Goal: Transaction & Acquisition: Purchase product/service

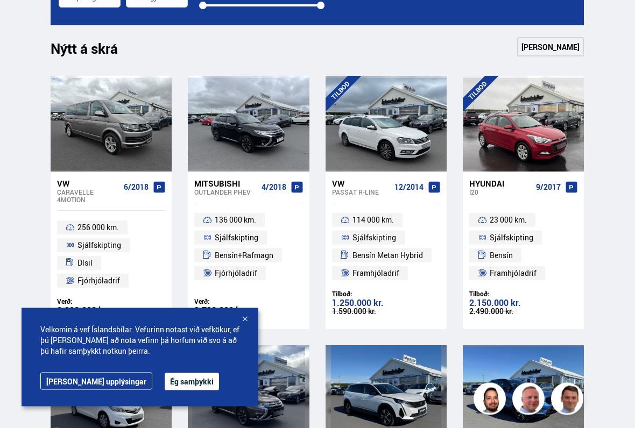
scroll to position [395, 0]
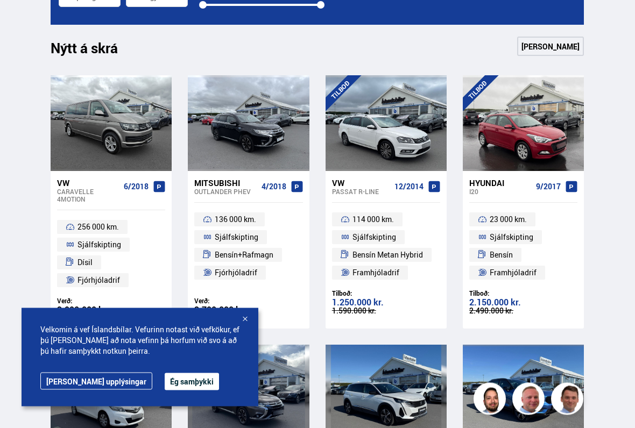
click at [245, 320] on div at bounding box center [244, 320] width 11 height 11
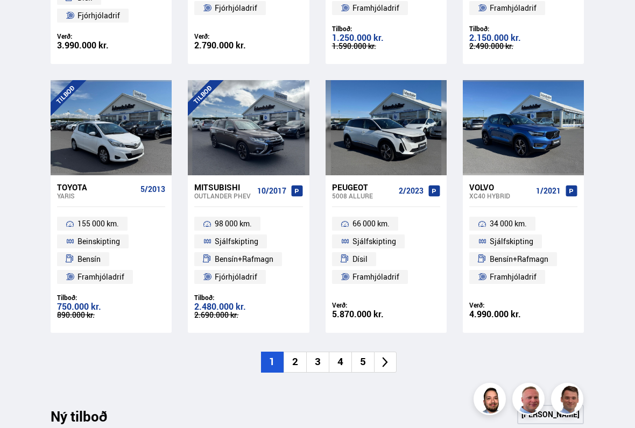
scroll to position [662, 0]
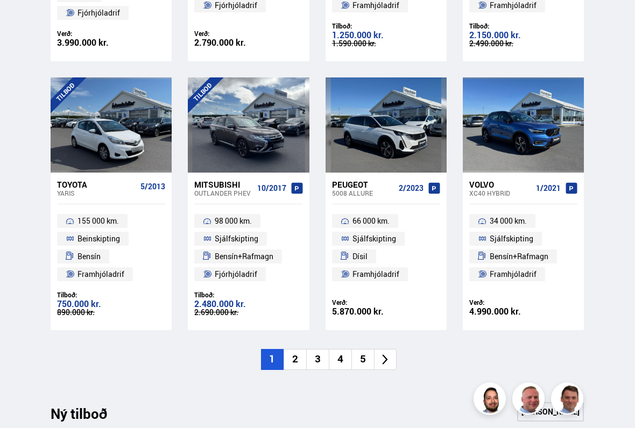
click at [297, 356] on li "2" at bounding box center [294, 360] width 23 height 21
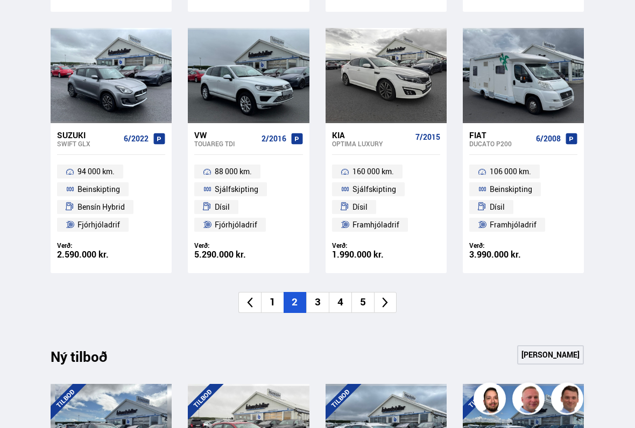
scroll to position [714, 0]
click at [324, 298] on li "3" at bounding box center [317, 302] width 23 height 21
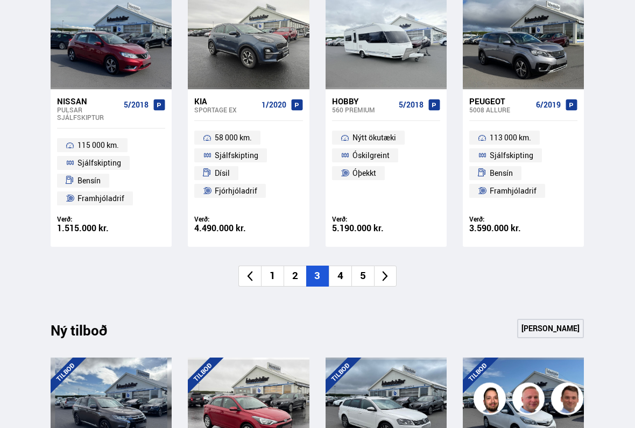
scroll to position [746, 0]
click at [344, 268] on li "4" at bounding box center [340, 276] width 23 height 21
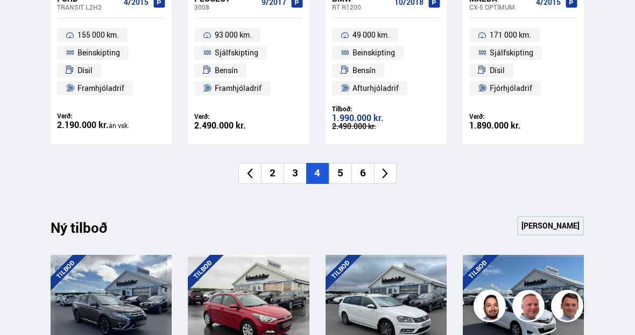
scroll to position [840, 0]
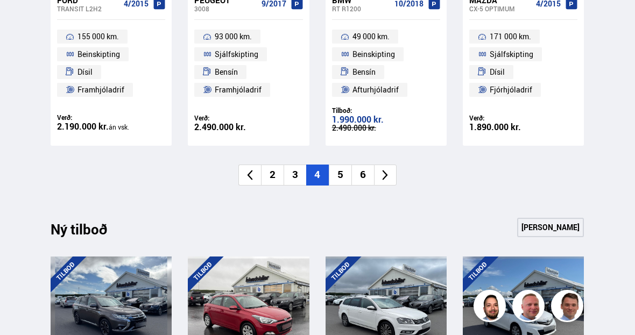
click at [345, 173] on li "5" at bounding box center [340, 175] width 23 height 21
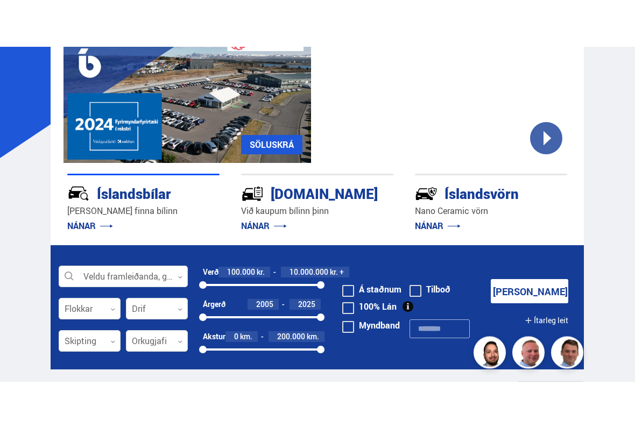
scroll to position [94, 0]
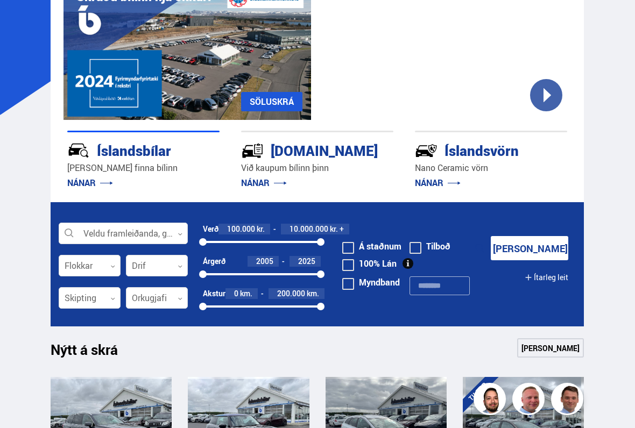
click at [119, 227] on div at bounding box center [123, 234] width 129 height 22
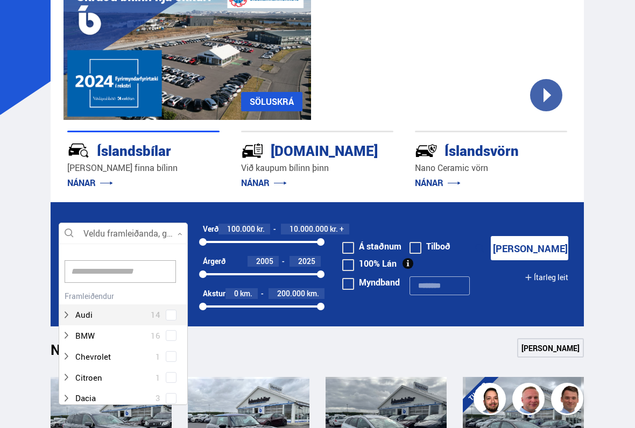
scroll to position [160, 129]
click at [161, 330] on div at bounding box center [112, 336] width 101 height 16
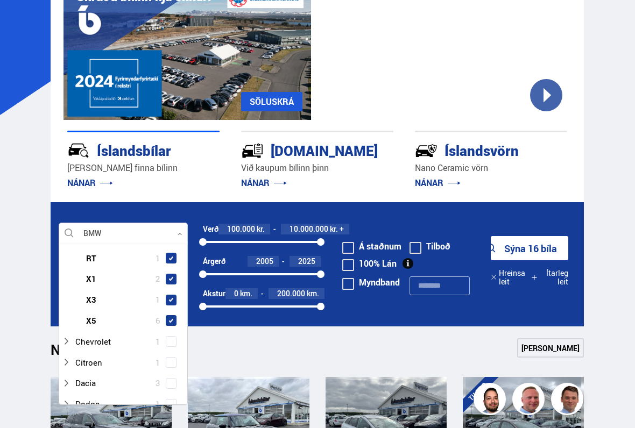
scroll to position [204, 0]
click at [553, 343] on link "[PERSON_NAME]" at bounding box center [550, 347] width 67 height 19
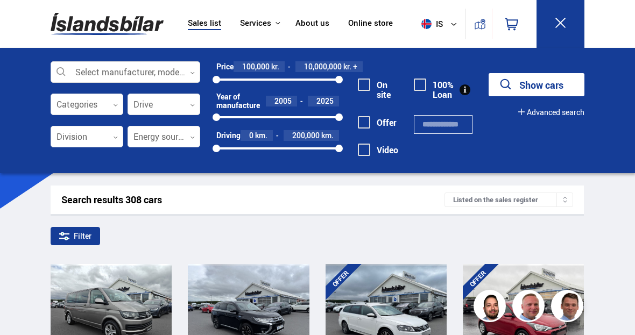
click at [173, 80] on div at bounding box center [126, 73] width 150 height 22
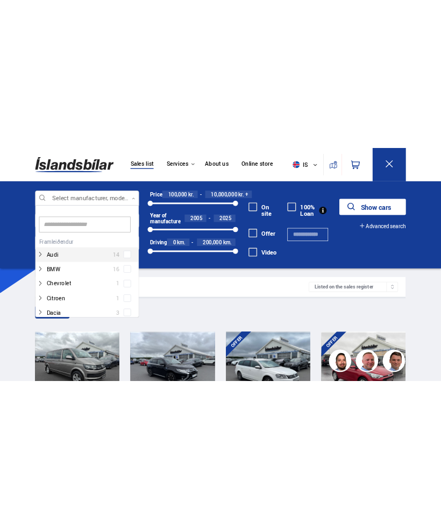
scroll to position [160, 148]
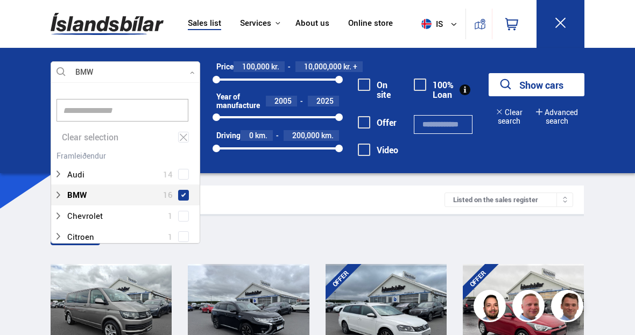
click at [528, 85] on font "Show cars" at bounding box center [541, 85] width 44 height 13
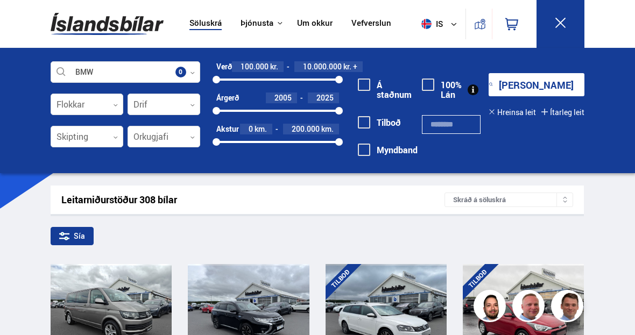
click at [516, 81] on button "[PERSON_NAME]" at bounding box center [536, 84] width 96 height 23
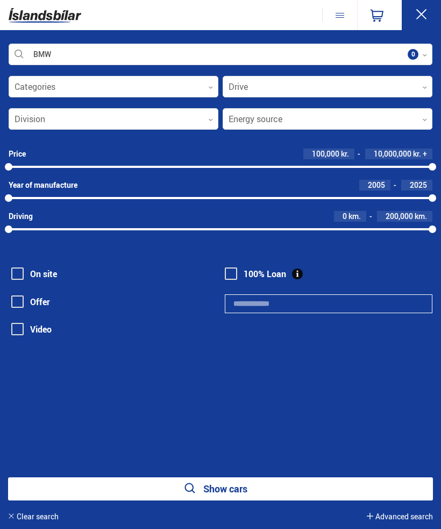
scroll to position [0, 8]
click at [151, 428] on button "Show cars" at bounding box center [220, 488] width 425 height 23
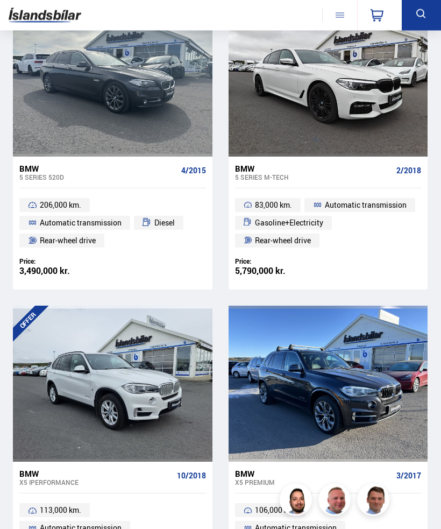
scroll to position [1973, 0]
